Goal: Transaction & Acquisition: Book appointment/travel/reservation

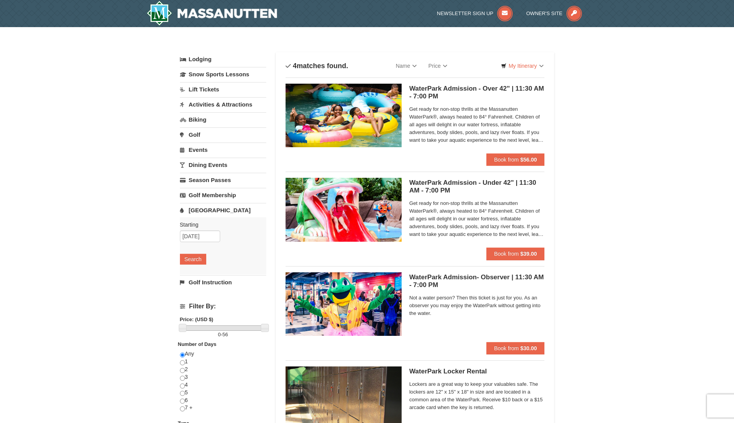
click at [199, 101] on link "Activities & Attractions" at bounding box center [223, 104] width 86 height 14
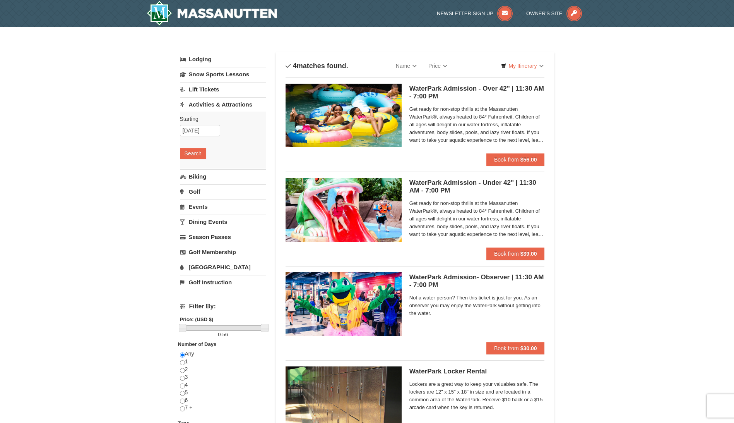
click at [195, 58] on link "Lodging" at bounding box center [223, 59] width 86 height 14
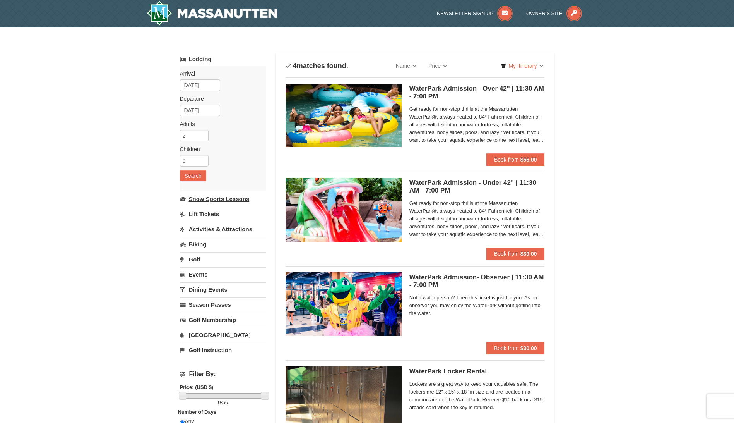
click at [197, 201] on link "Snow Sports Lessons" at bounding box center [223, 199] width 86 height 14
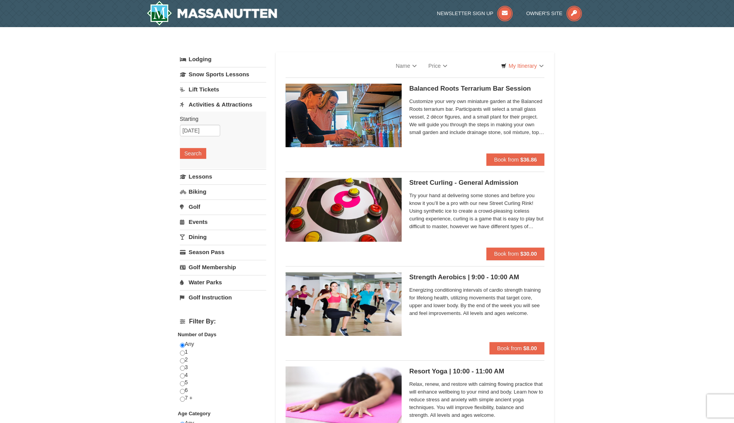
select select "10"
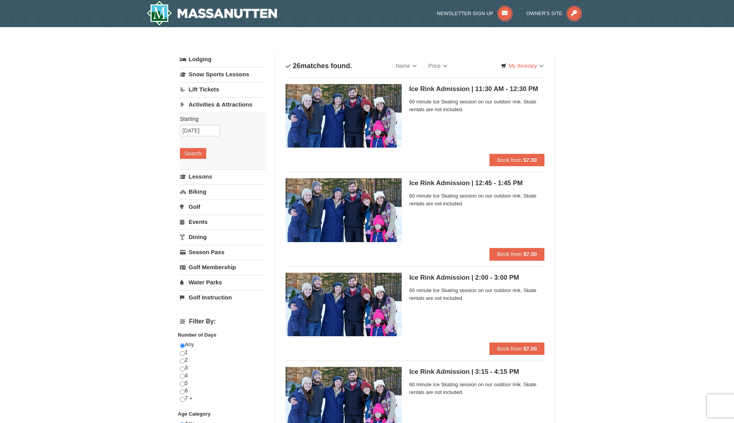
select select "10"
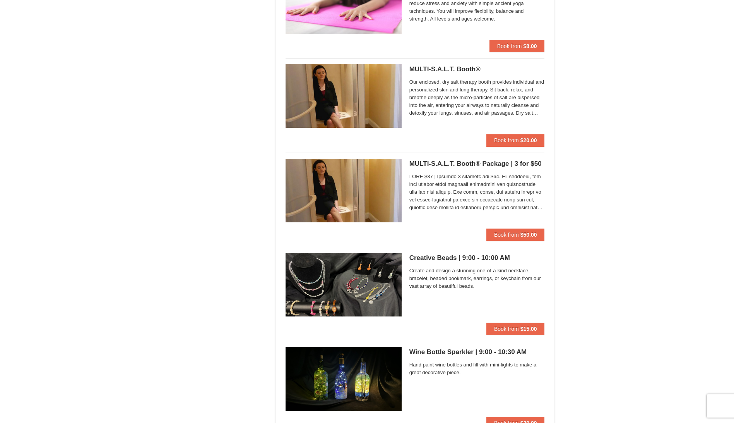
scroll to position [1432, 0]
click at [357, 387] on img at bounding box center [344, 378] width 116 height 63
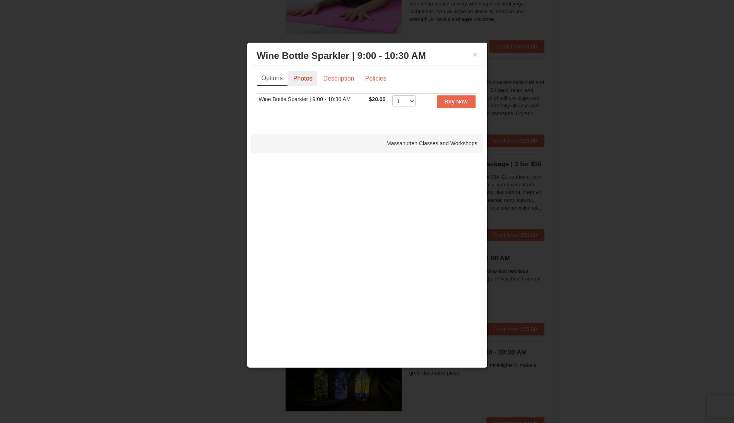
click at [299, 80] on link "Photos" at bounding box center [302, 78] width 29 height 15
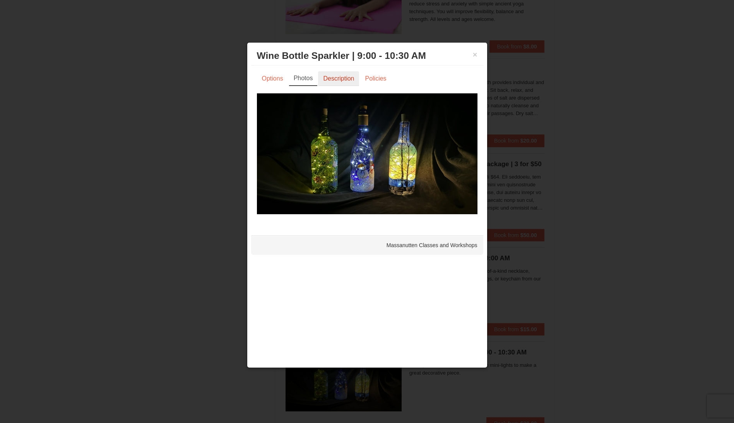
click at [339, 75] on link "Description" at bounding box center [338, 78] width 41 height 15
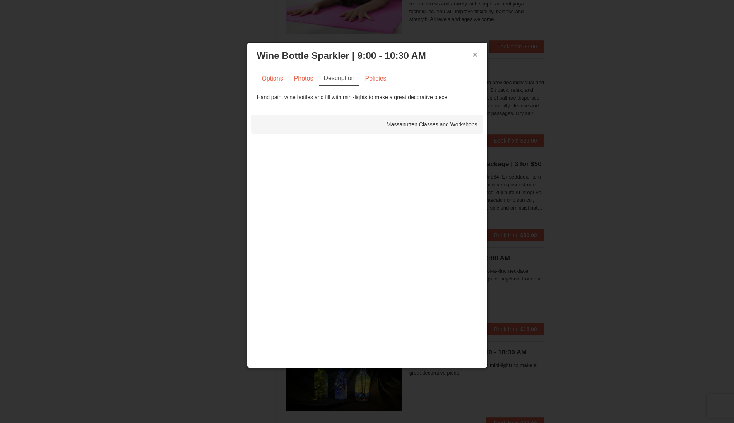
click at [474, 54] on button "×" at bounding box center [475, 55] width 5 height 8
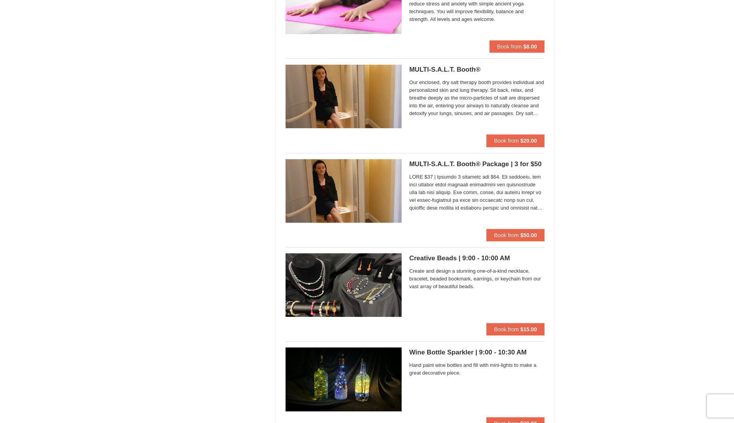
click at [307, 301] on img at bounding box center [344, 284] width 116 height 63
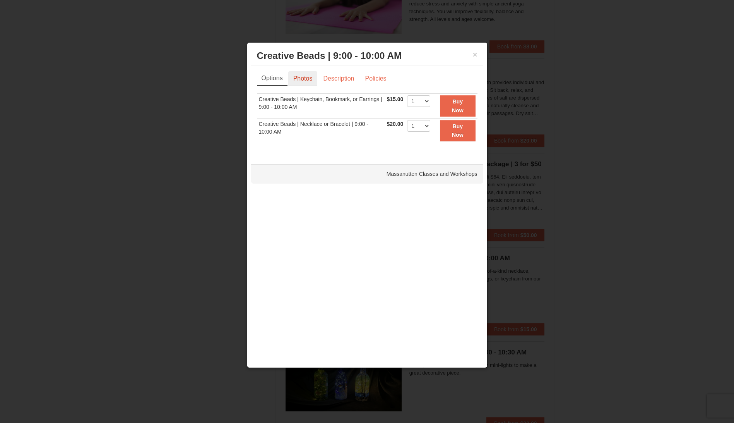
click at [303, 77] on link "Photos" at bounding box center [302, 78] width 29 height 15
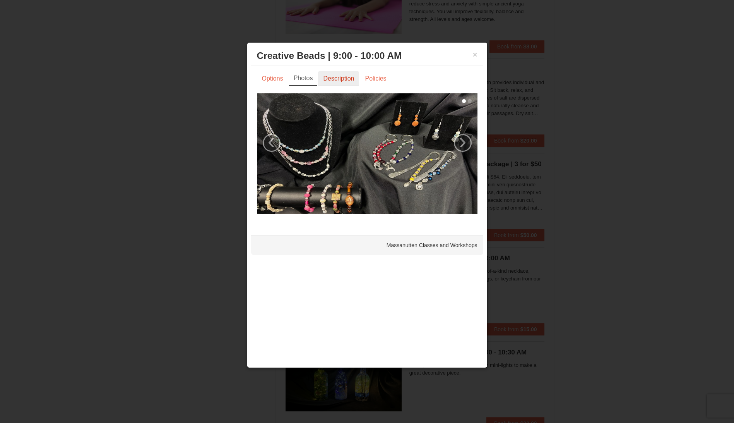
click at [332, 76] on link "Description" at bounding box center [338, 78] width 41 height 15
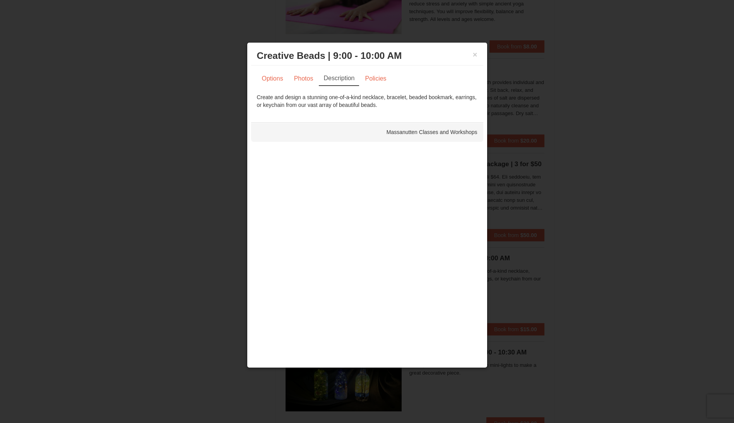
click at [479, 52] on div "× Creative Beads | 9:00 - 10:00 AM Massanutten Classes and Workshops" at bounding box center [367, 55] width 232 height 19
click at [475, 55] on button "×" at bounding box center [475, 55] width 5 height 8
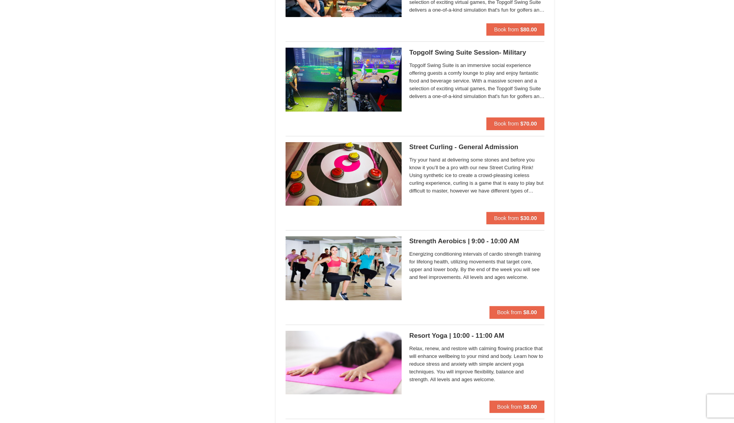
scroll to position [1006, 0]
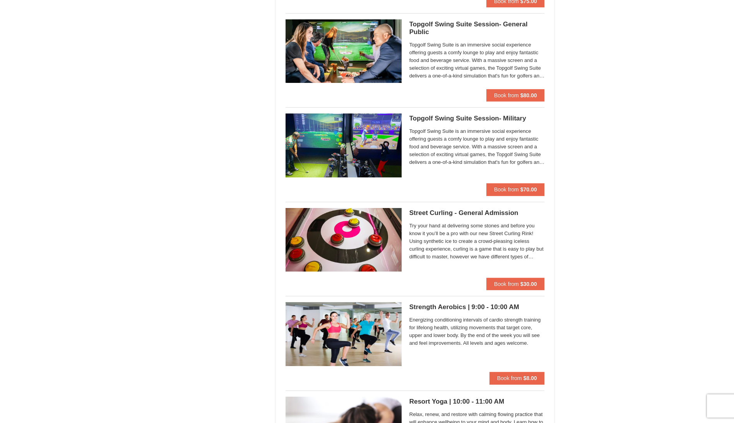
click at [375, 138] on img at bounding box center [344, 144] width 116 height 63
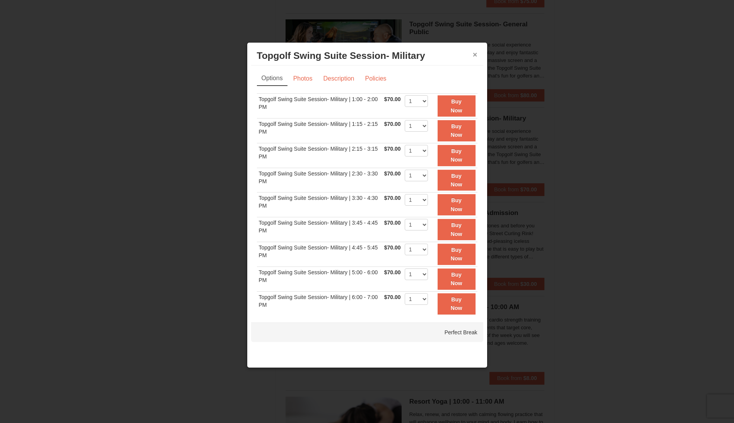
click at [476, 55] on button "×" at bounding box center [475, 55] width 5 height 8
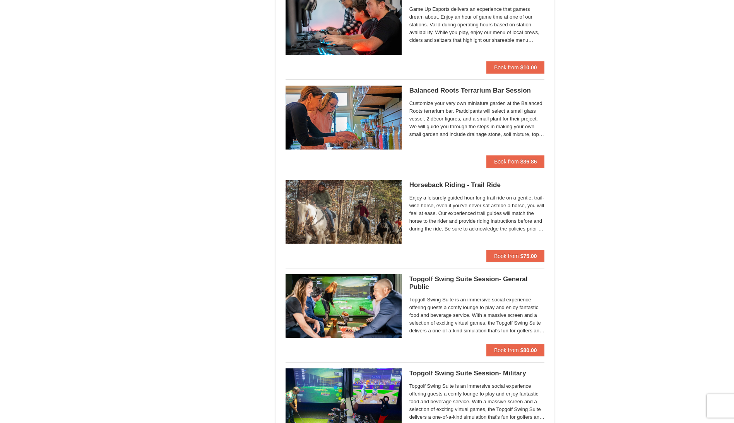
scroll to position [735, 0]
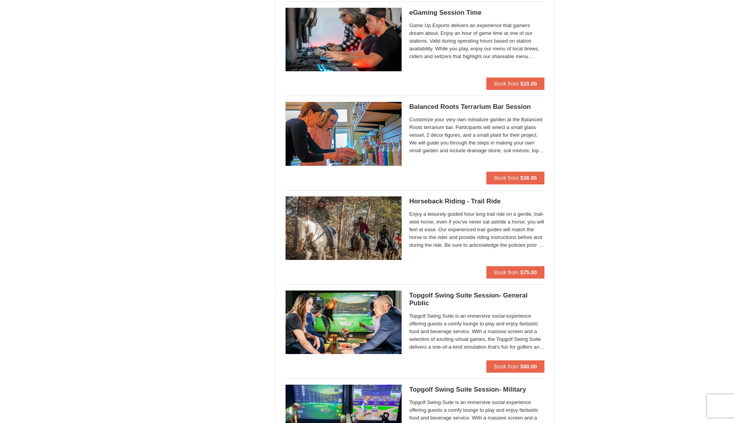
click at [348, 224] on img at bounding box center [344, 227] width 116 height 63
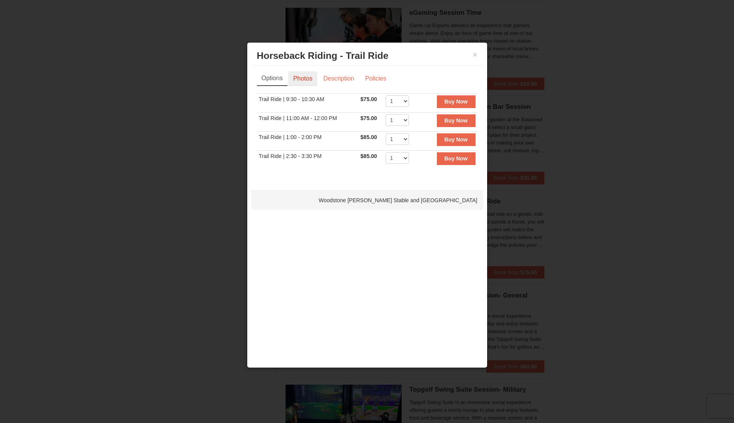
click at [303, 81] on link "Photos" at bounding box center [302, 78] width 29 height 15
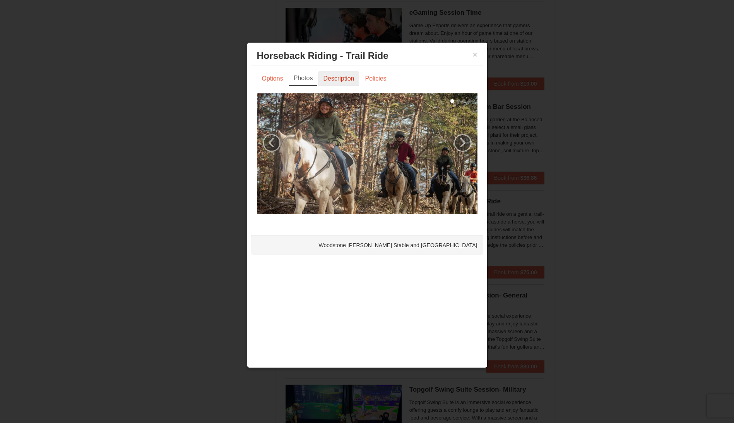
click at [327, 82] on link "Description" at bounding box center [338, 78] width 41 height 15
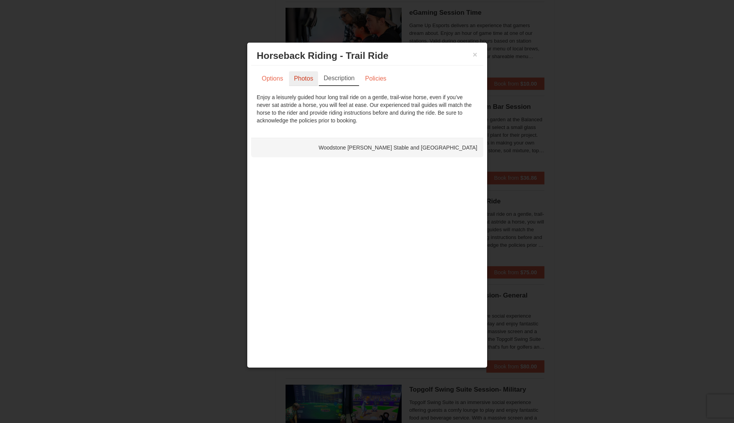
click at [300, 74] on link "Photos" at bounding box center [303, 78] width 29 height 15
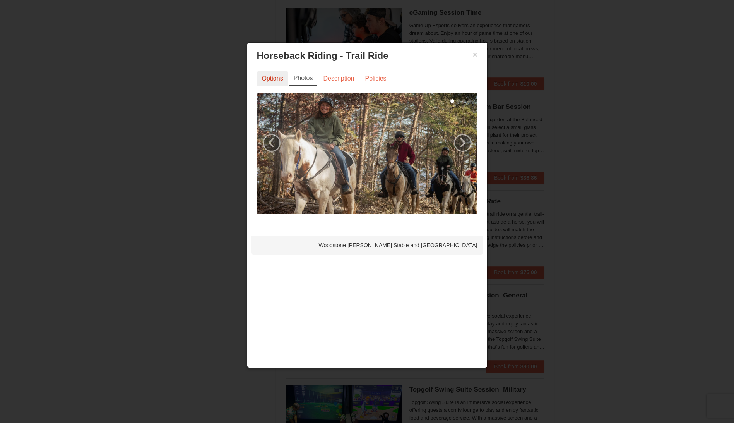
drag, startPoint x: 281, startPoint y: 77, endPoint x: 279, endPoint y: 80, distance: 4.2
click at [281, 77] on link "Options" at bounding box center [272, 78] width 31 height 15
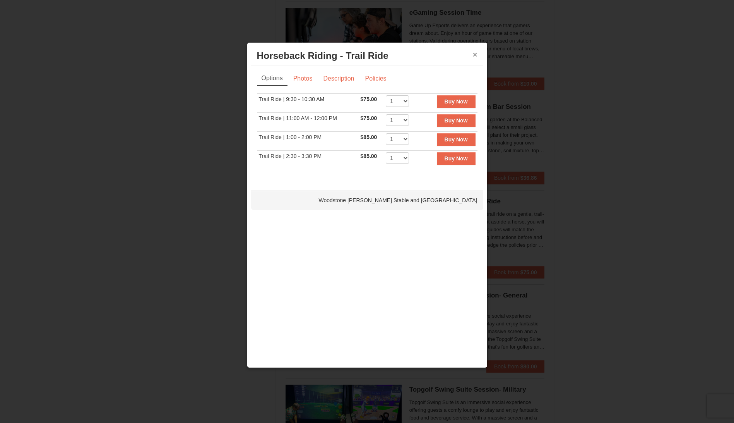
drag, startPoint x: 476, startPoint y: 52, endPoint x: 466, endPoint y: 62, distance: 14.5
click at [472, 56] on div "× Horseback Riding - Trail Ride Woodstone Meadows Stable and Petting Farm" at bounding box center [367, 55] width 232 height 19
drag, startPoint x: 476, startPoint y: 54, endPoint x: 471, endPoint y: 69, distance: 16.3
click at [476, 54] on button "×" at bounding box center [475, 55] width 5 height 8
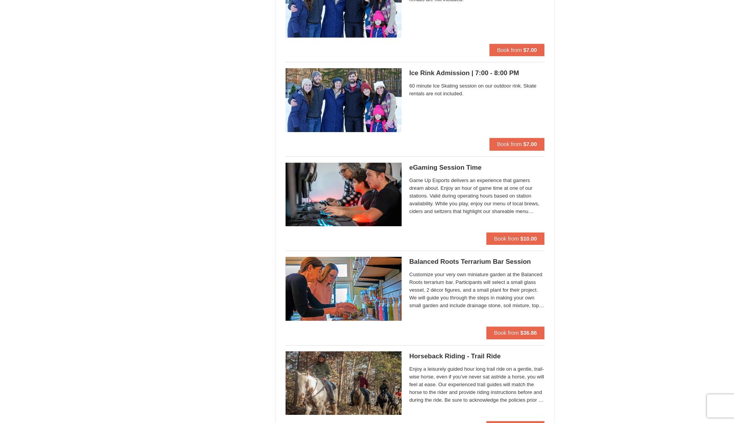
scroll to position [503, 0]
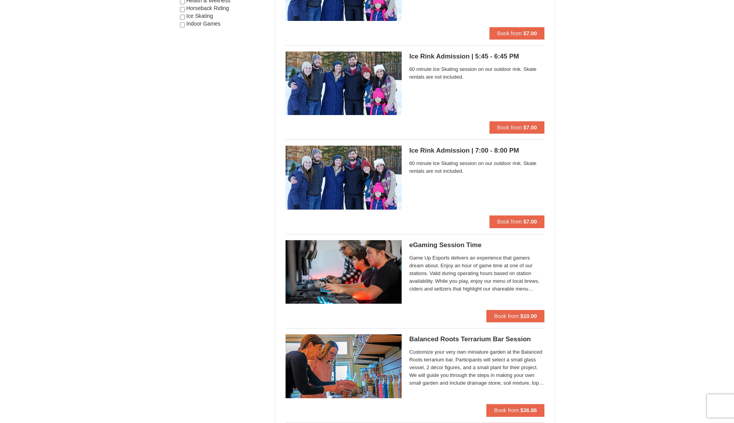
click at [324, 180] on img at bounding box center [344, 177] width 116 height 63
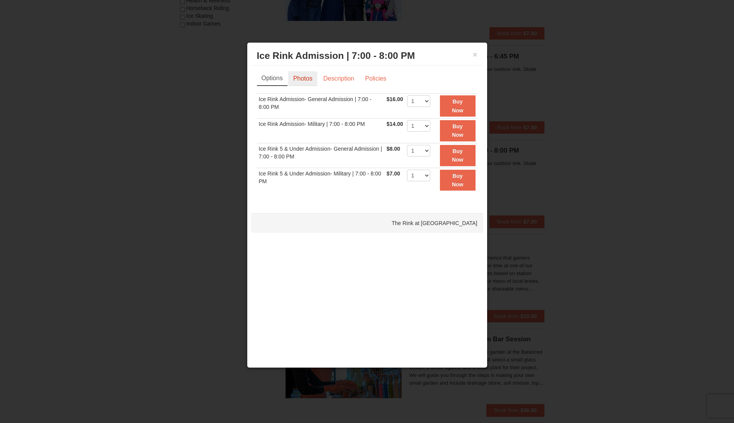
click at [295, 76] on link "Photos" at bounding box center [302, 78] width 29 height 15
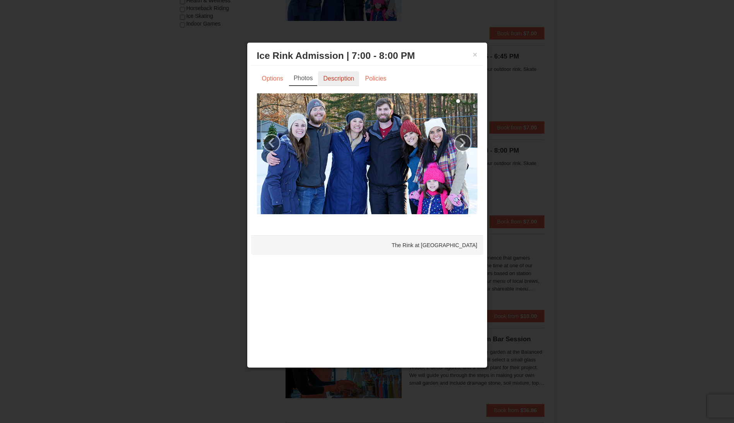
click at [327, 82] on link "Description" at bounding box center [338, 78] width 41 height 15
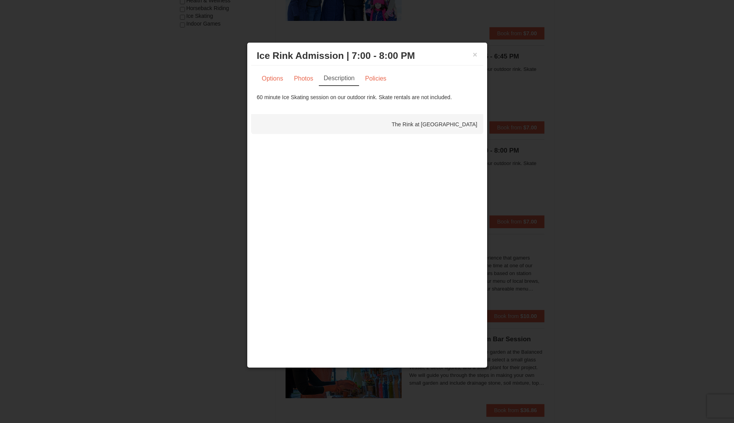
click at [478, 54] on div "× Ice Rink Admission | 7:00 - 8:00 PM The Rink at Massanutten" at bounding box center [367, 55] width 232 height 19
click at [475, 53] on button "×" at bounding box center [475, 55] width 5 height 8
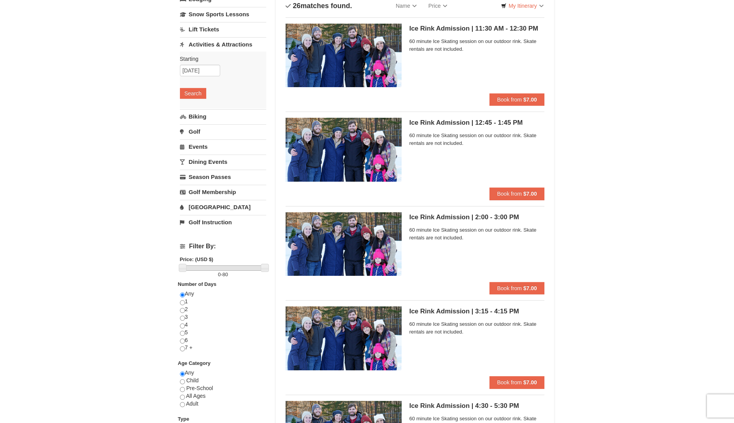
scroll to position [0, 0]
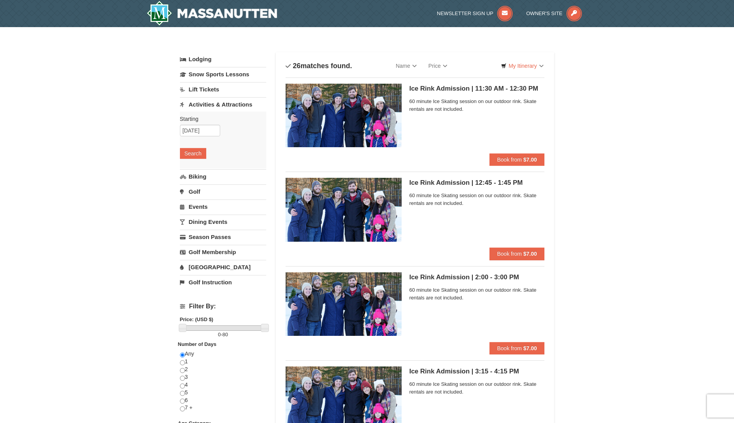
click at [208, 222] on link "Dining Events" at bounding box center [223, 221] width 86 height 14
click at [196, 214] on button "Search" at bounding box center [193, 213] width 26 height 11
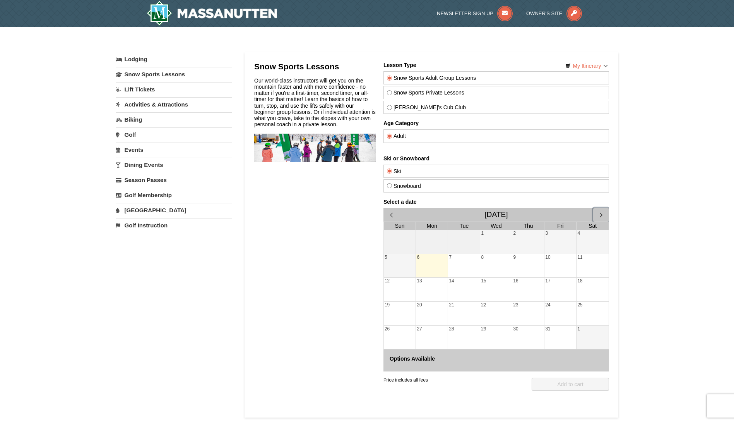
click at [601, 213] on span "button" at bounding box center [601, 215] width 8 height 8
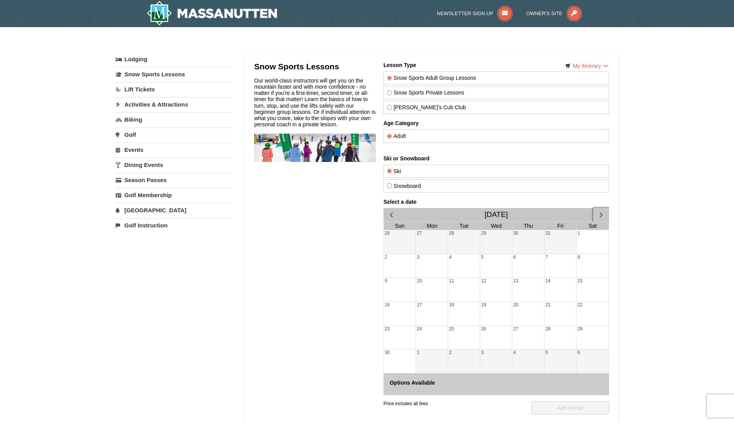
click at [425, 361] on div "1" at bounding box center [432, 361] width 32 height 24
click at [391, 106] on input "Theo's Cub Club" at bounding box center [389, 107] width 5 height 5
radio input "true"
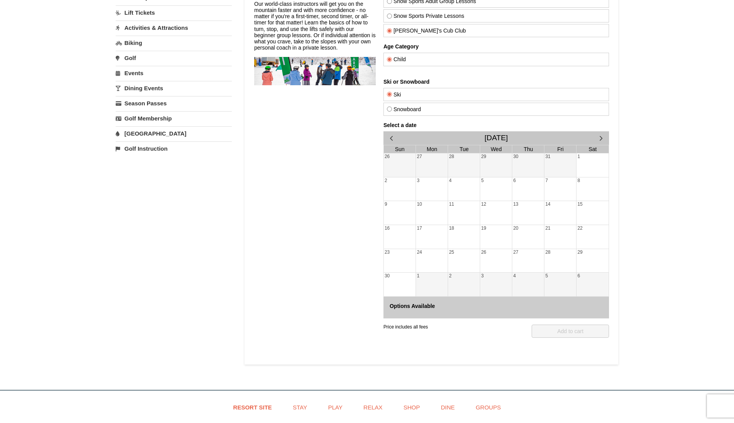
scroll to position [77, 0]
click at [599, 137] on span "button" at bounding box center [601, 137] width 8 height 8
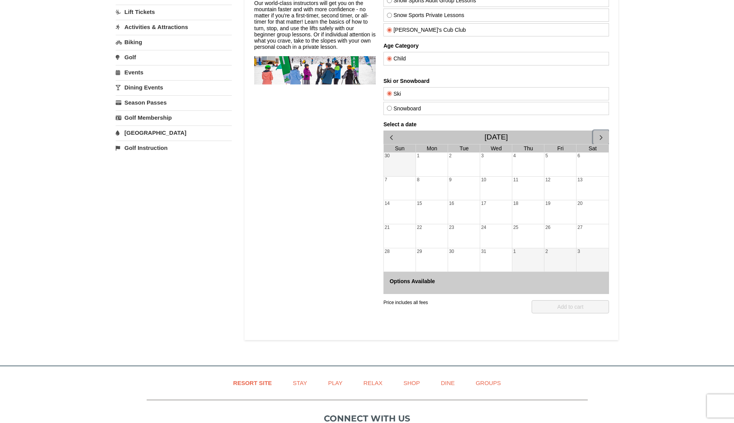
click at [536, 262] on div "1" at bounding box center [528, 260] width 32 height 24
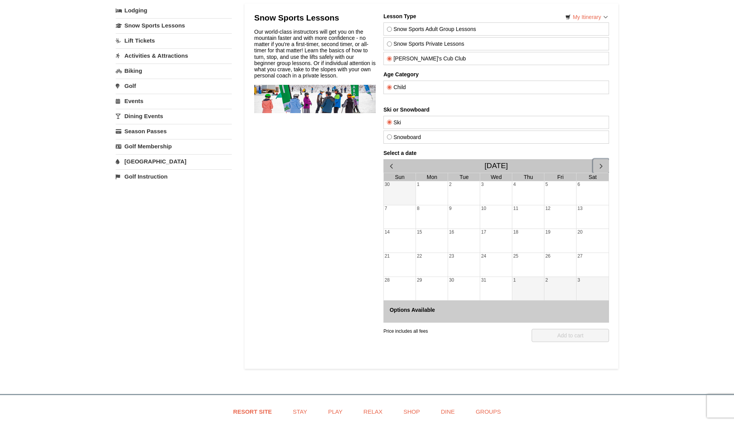
scroll to position [0, 0]
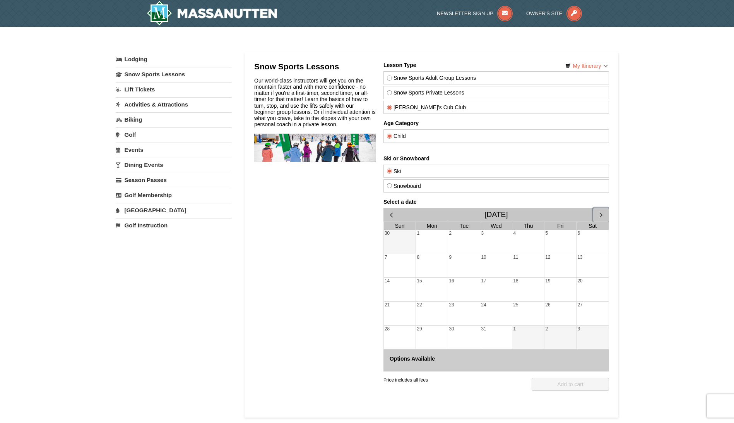
click at [597, 218] on span "button" at bounding box center [601, 215] width 8 height 8
click at [409, 84] on div "Snow Sports Adult Group Lessons" at bounding box center [496, 77] width 226 height 13
click at [404, 80] on label "Snow Sports Adult Group Lessons" at bounding box center [496, 78] width 219 height 6
click at [392, 80] on input "Snow Sports Adult Group Lessons" at bounding box center [389, 77] width 5 height 5
radio input "true"
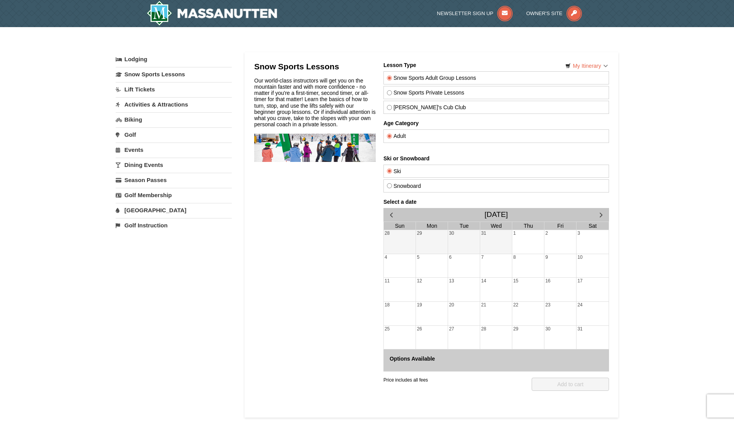
click at [389, 187] on input "Snowboard" at bounding box center [389, 185] width 5 height 5
radio input "true"
click at [392, 214] on span "button" at bounding box center [391, 215] width 8 height 8
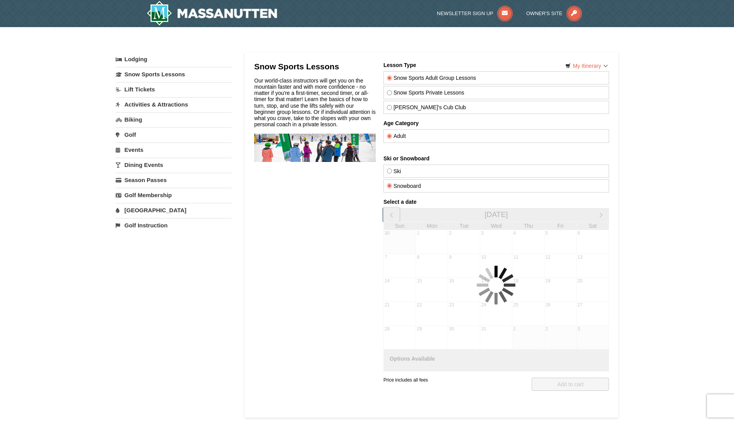
click at [392, 214] on span "button" at bounding box center [391, 215] width 8 height 8
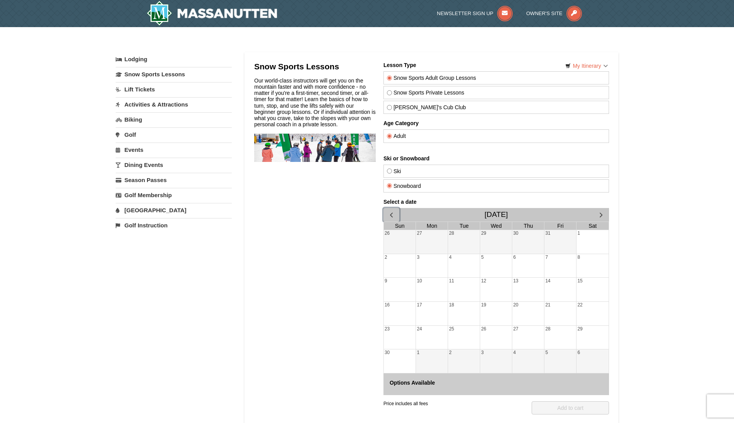
click at [557, 296] on div "14" at bounding box center [560, 289] width 32 height 24
click at [554, 310] on div "21" at bounding box center [560, 313] width 32 height 24
click at [543, 333] on div "27" at bounding box center [528, 337] width 32 height 24
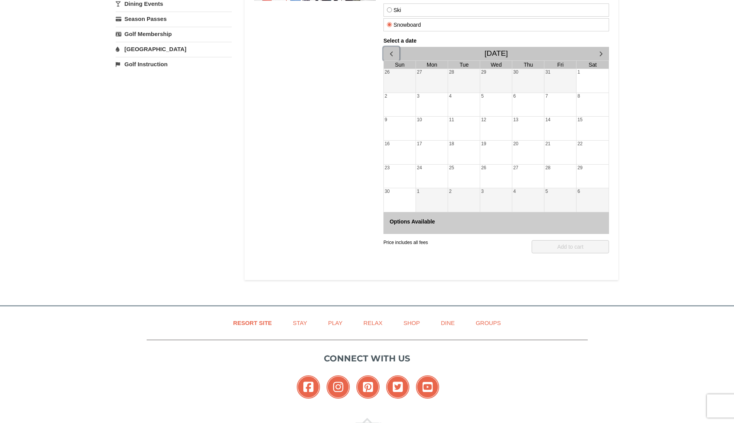
scroll to position [36, 0]
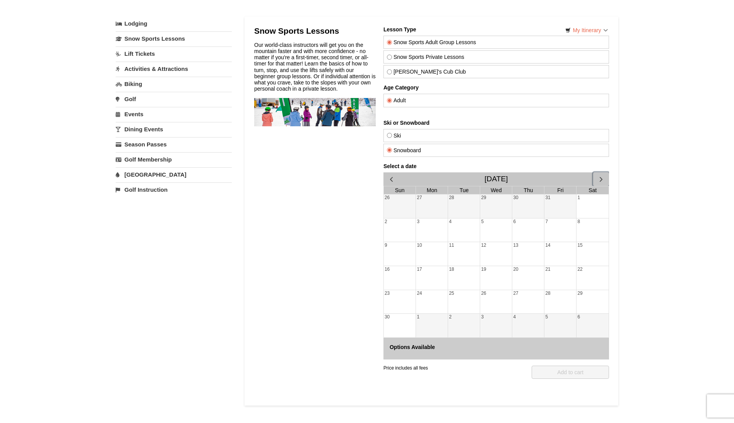
click at [599, 178] on span "button" at bounding box center [601, 179] width 8 height 8
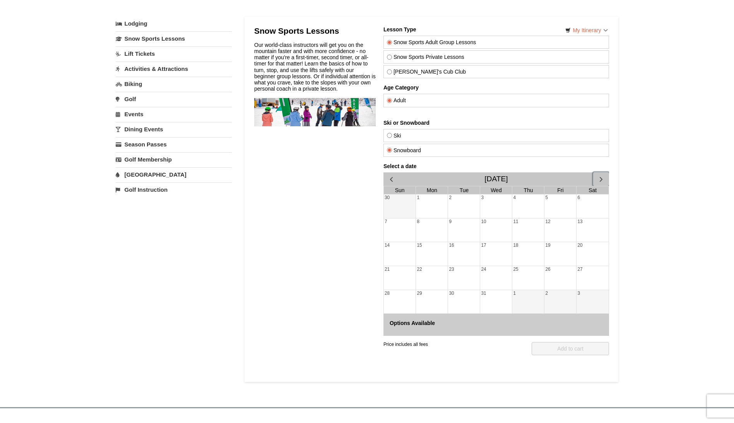
click at [599, 178] on span "button" at bounding box center [601, 179] width 8 height 8
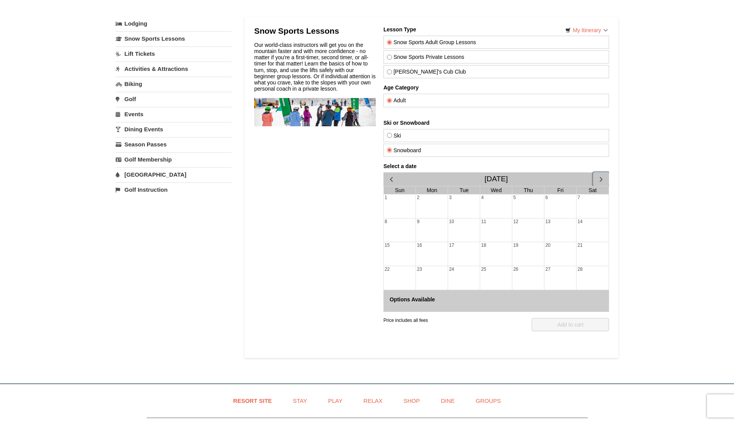
click at [531, 233] on div "12" at bounding box center [528, 230] width 32 height 24
drag, startPoint x: 515, startPoint y: 266, endPoint x: 509, endPoint y: 278, distance: 13.7
click at [515, 267] on div "26" at bounding box center [528, 278] width 32 height 24
drag, startPoint x: 509, startPoint y: 278, endPoint x: 485, endPoint y: 286, distance: 25.2
click at [507, 278] on div "25" at bounding box center [496, 278] width 32 height 24
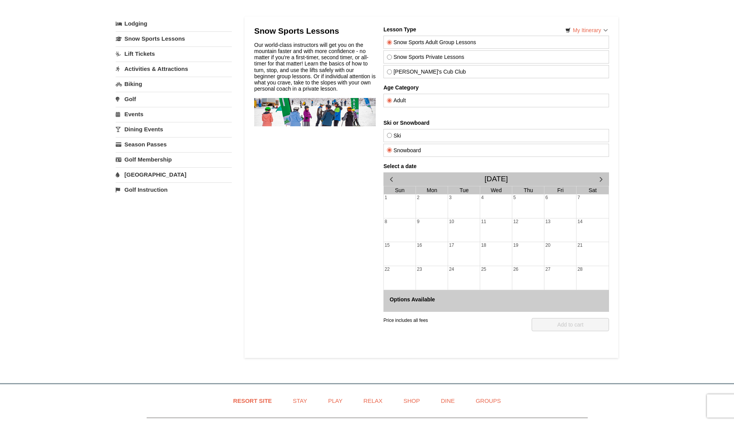
click at [390, 137] on input "Ski" at bounding box center [389, 135] width 5 height 5
radio input "true"
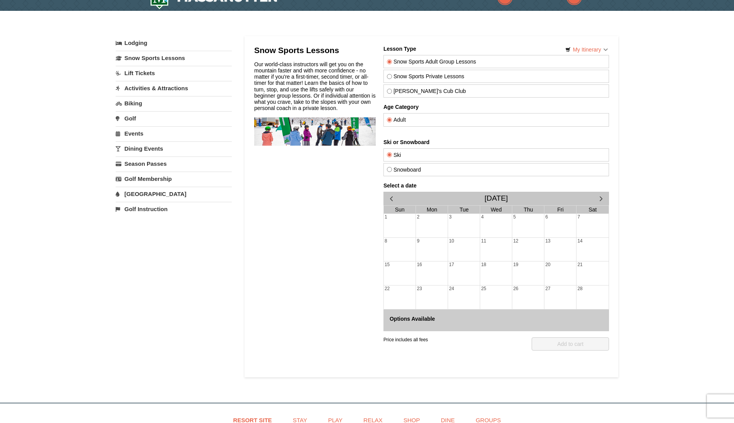
scroll to position [0, 0]
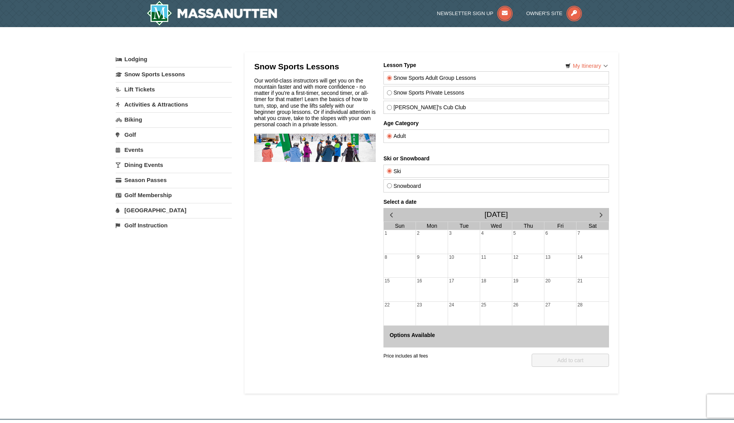
click at [136, 121] on link "Biking" at bounding box center [174, 119] width 116 height 14
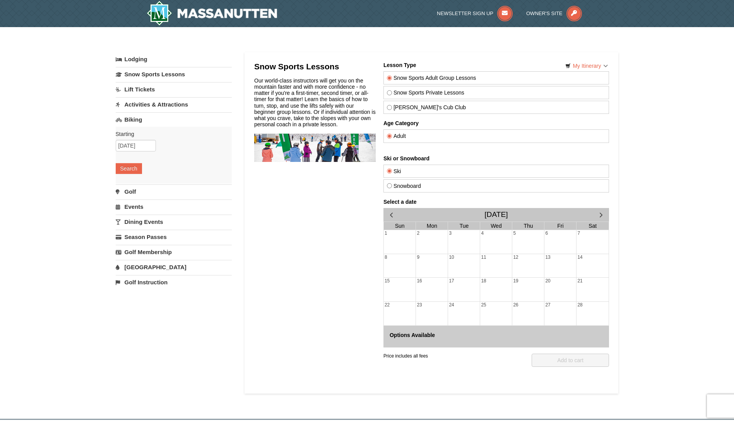
click at [137, 88] on link "Lift Tickets" at bounding box center [174, 89] width 116 height 14
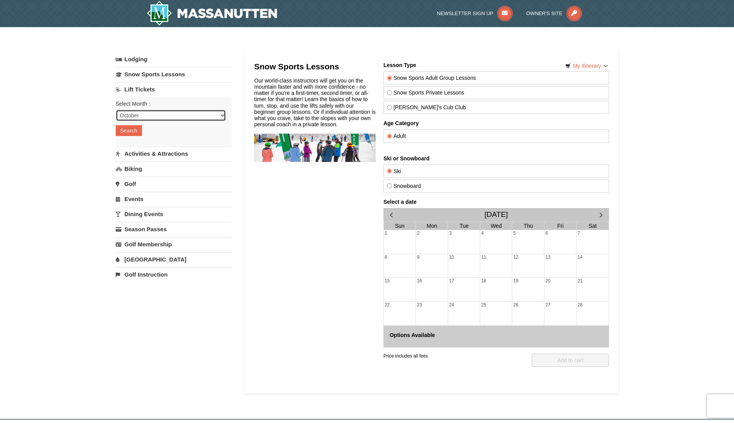
click at [137, 117] on select "October November December January February March April May June July August Sep…" at bounding box center [171, 116] width 110 height 12
select select "11"
click at [116, 110] on select "October November December January February March April May June July August Sep…" at bounding box center [171, 116] width 110 height 12
click at [125, 132] on button "Search" at bounding box center [129, 130] width 26 height 11
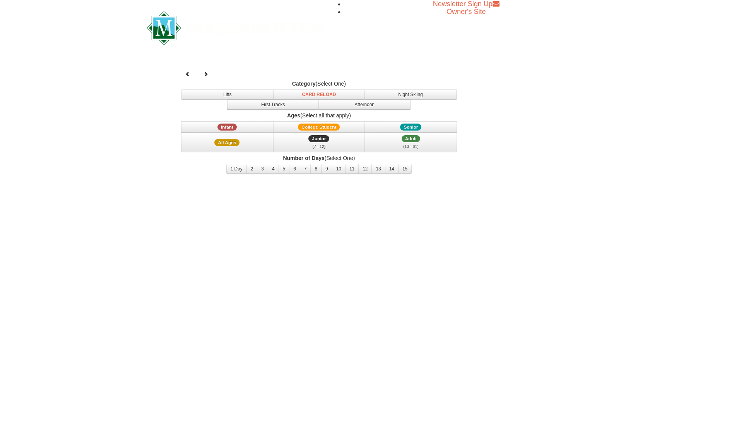
select select "11"
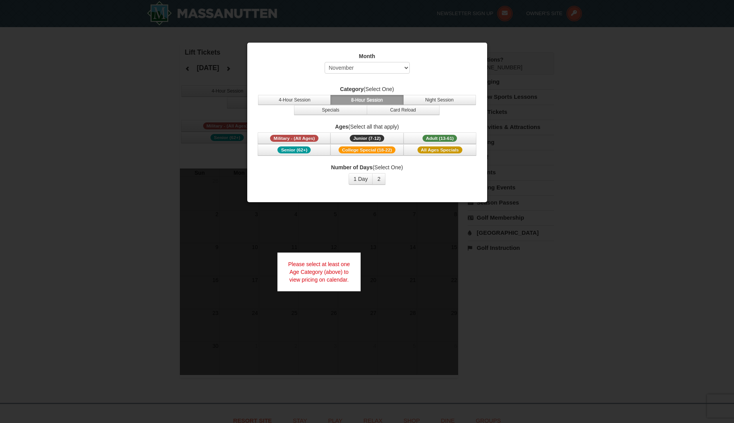
click at [368, 99] on button "8-Hour Session" at bounding box center [366, 100] width 73 height 10
click at [578, 76] on div at bounding box center [367, 211] width 734 height 423
click at [557, 117] on div at bounding box center [367, 211] width 734 height 423
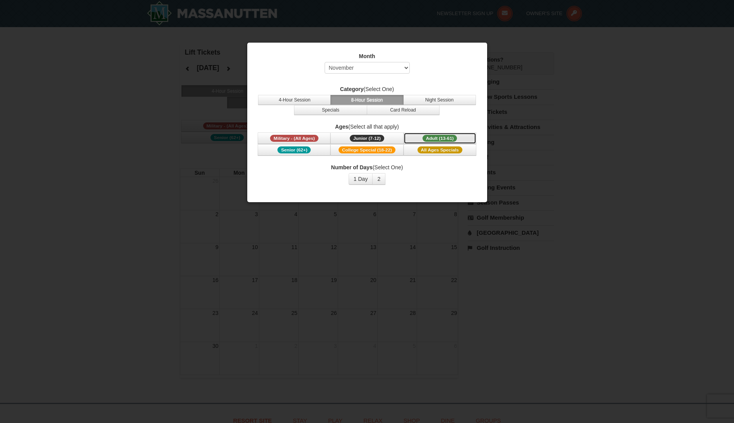
click at [439, 138] on span "Adult (13-61)" at bounding box center [440, 138] width 35 height 7
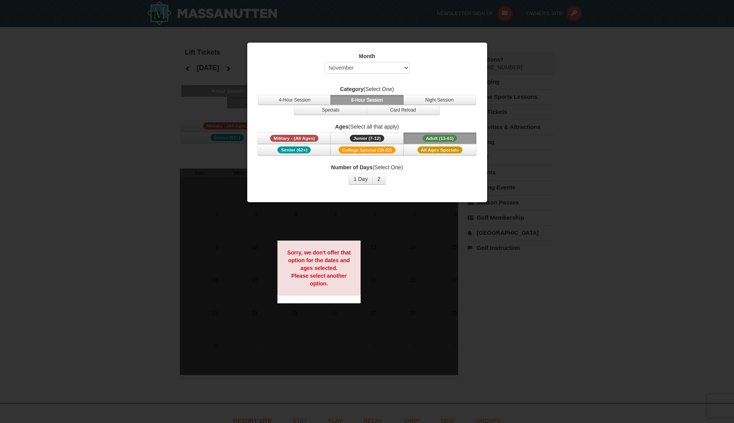
click at [562, 329] on div at bounding box center [367, 211] width 734 height 423
click at [54, 189] on div at bounding box center [367, 211] width 734 height 423
click at [363, 181] on button "1 Day" at bounding box center [361, 179] width 24 height 12
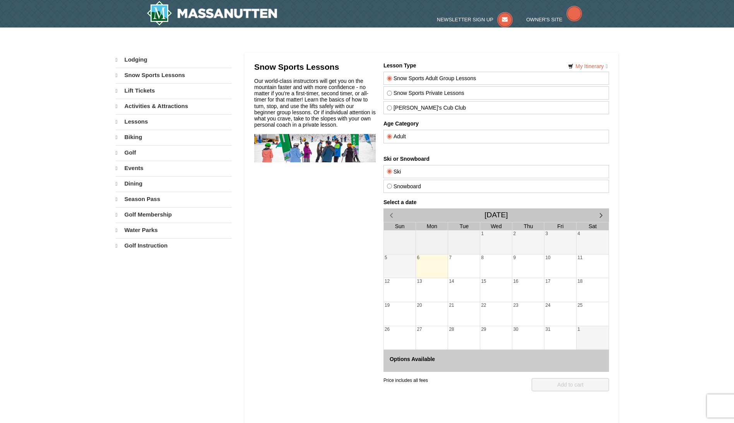
select select "10"
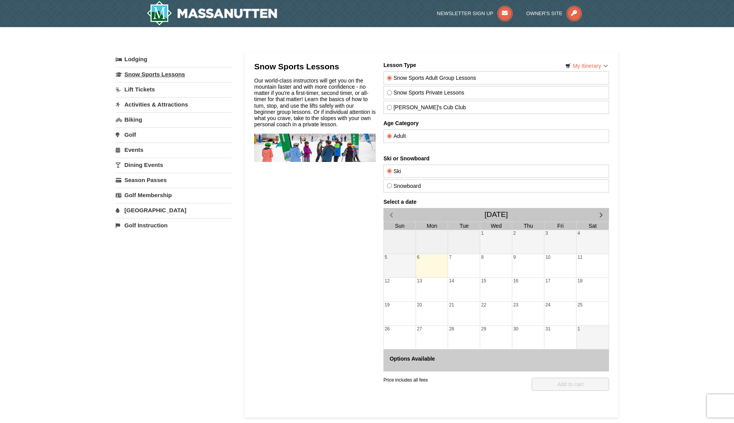
click at [142, 74] on link "Snow Sports Lessons" at bounding box center [174, 74] width 116 height 14
select select "10"
click at [134, 62] on link "Lodging" at bounding box center [174, 59] width 116 height 14
